Goal: Task Accomplishment & Management: Manage account settings

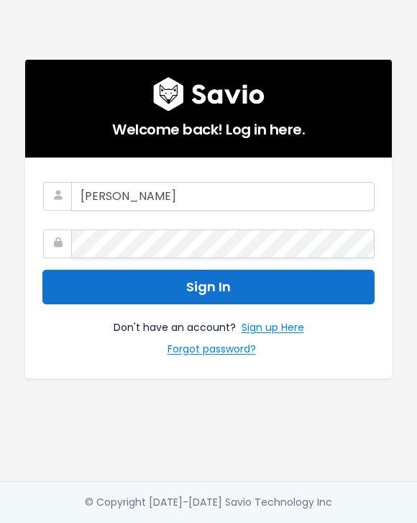
click at [255, 284] on button "Sign In" at bounding box center [208, 287] width 332 height 35
click at [282, 291] on button "Sign In" at bounding box center [208, 287] width 332 height 35
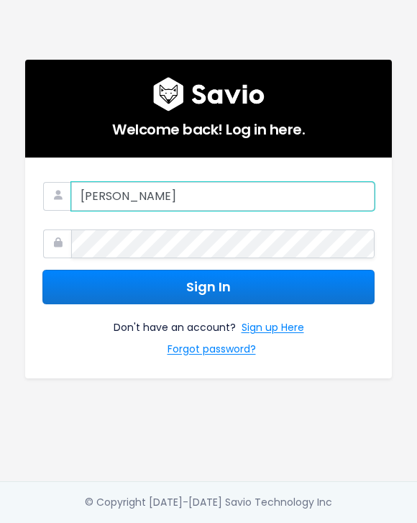
click at [176, 188] on input "Castro" at bounding box center [223, 196] width 304 height 29
type input "christian@nextpatient.co"
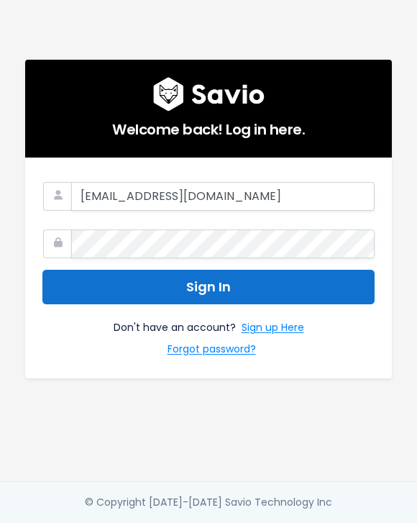
click at [233, 281] on button "Sign In" at bounding box center [208, 287] width 332 height 35
